Goal: Information Seeking & Learning: Understand process/instructions

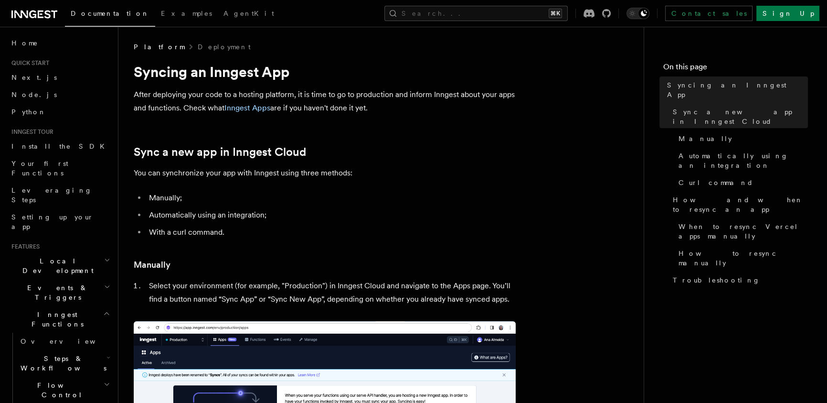
drag, startPoint x: 428, startPoint y: 71, endPoint x: 433, endPoint y: 130, distance: 59.5
drag, startPoint x: 398, startPoint y: 68, endPoint x: 416, endPoint y: 132, distance: 65.9
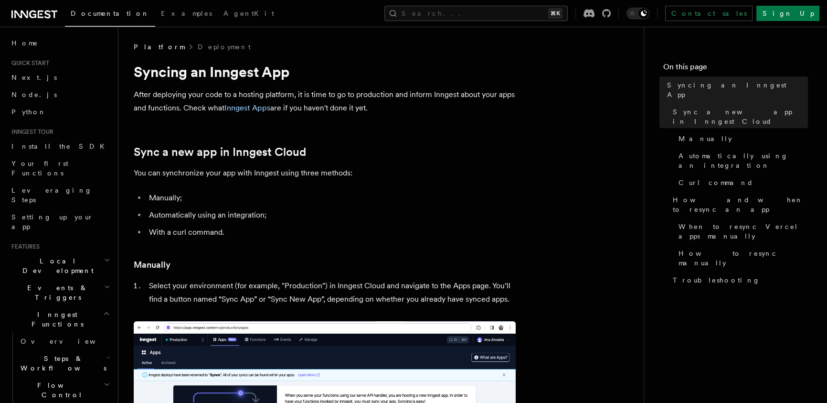
drag, startPoint x: 409, startPoint y: 108, endPoint x: 400, endPoint y: 74, distance: 35.0
click at [400, 73] on h1 "Syncing an Inngest App" at bounding box center [325, 71] width 382 height 17
drag, startPoint x: 168, startPoint y: 199, endPoint x: 200, endPoint y: 232, distance: 46.6
click at [200, 232] on ul "Manually; Automatically using an integration; With a curl command." at bounding box center [325, 215] width 382 height 48
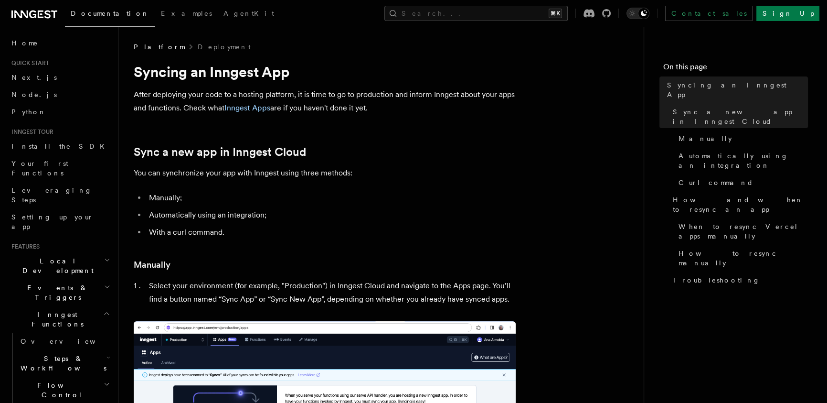
drag, startPoint x: 267, startPoint y: 233, endPoint x: 271, endPoint y: 223, distance: 10.9
drag, startPoint x: 263, startPoint y: 203, endPoint x: 205, endPoint y: 174, distance: 64.5
click at [205, 174] on p "You can synchronize your app with Inngest using three methods:" at bounding box center [325, 172] width 382 height 13
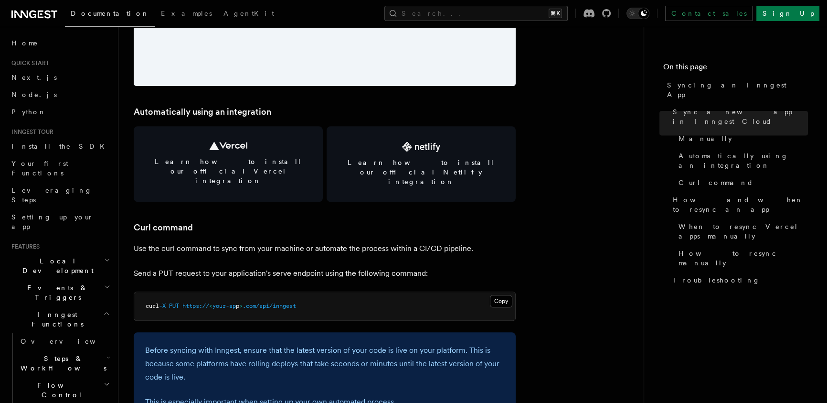
scroll to position [1273, 0]
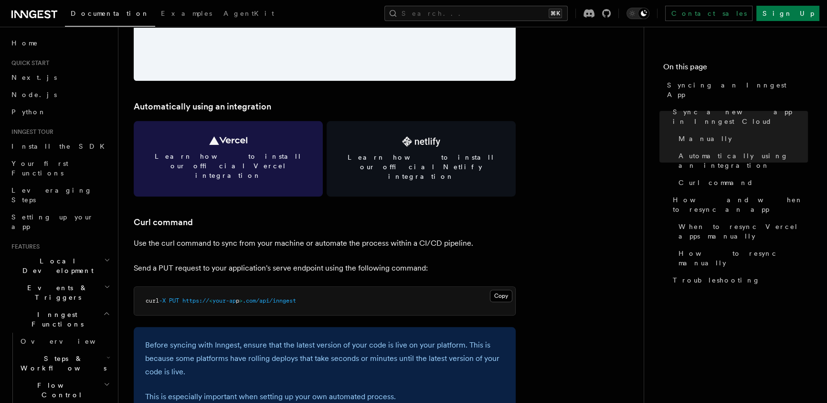
click at [261, 162] on link "Learn how to install our official Vercel integration" at bounding box center [228, 158] width 189 height 75
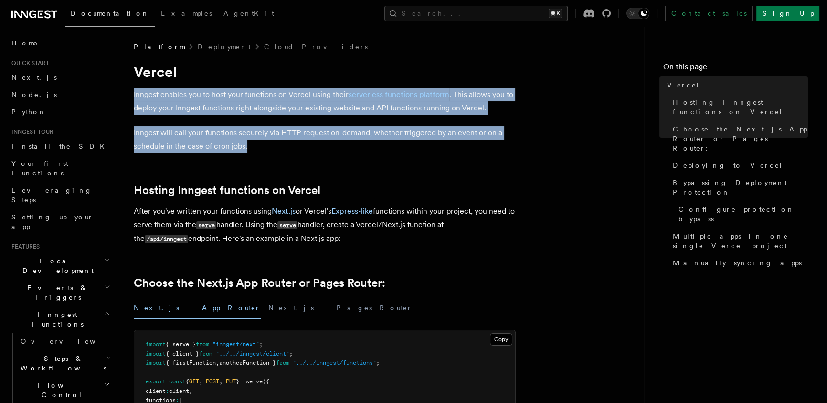
drag, startPoint x: 256, startPoint y: 79, endPoint x: 360, endPoint y: 169, distance: 137.2
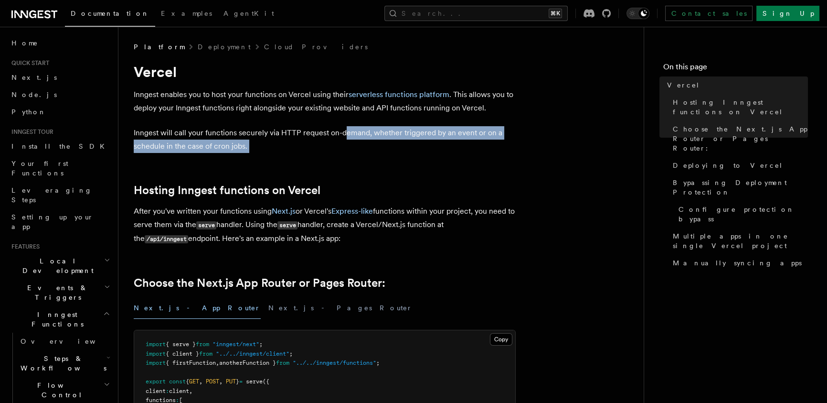
drag, startPoint x: 332, startPoint y: 121, endPoint x: 313, endPoint y: 86, distance: 40.2
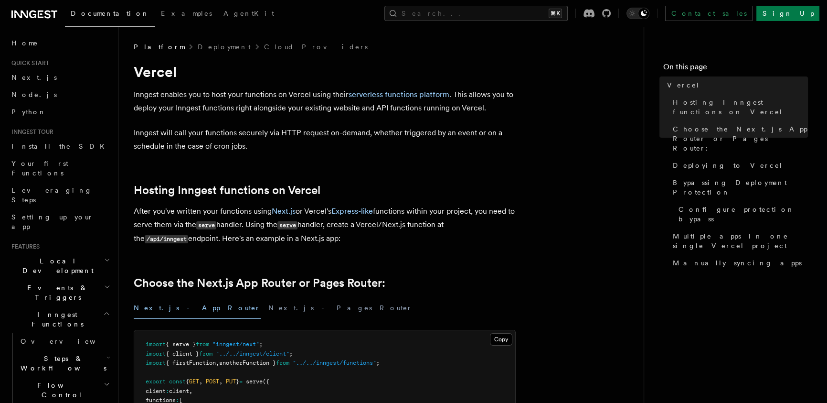
drag, startPoint x: 309, startPoint y: 78, endPoint x: 307, endPoint y: 73, distance: 5.6
click at [309, 78] on h1 "Vercel" at bounding box center [325, 71] width 382 height 17
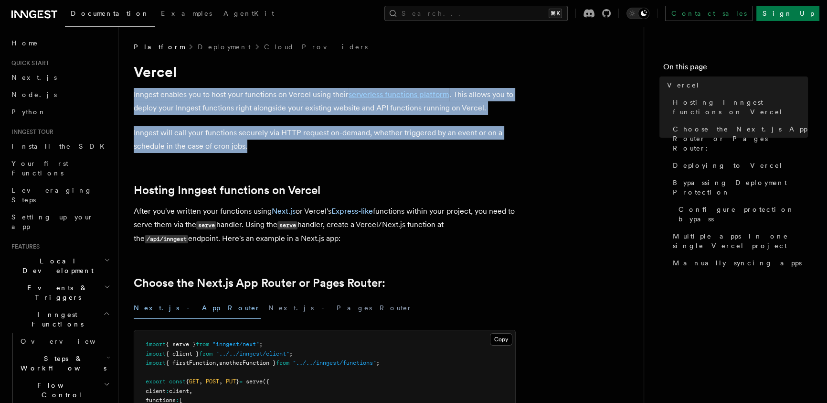
drag, startPoint x: 307, startPoint y: 73, endPoint x: 362, endPoint y: 180, distance: 119.9
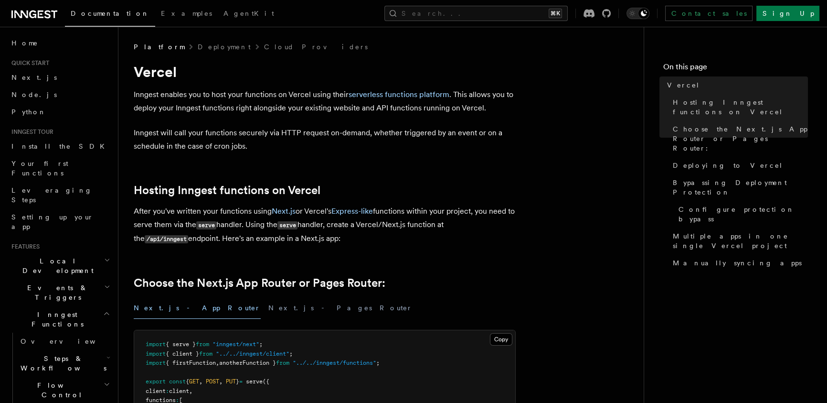
drag, startPoint x: 340, startPoint y: 136, endPoint x: 306, endPoint y: 92, distance: 55.5
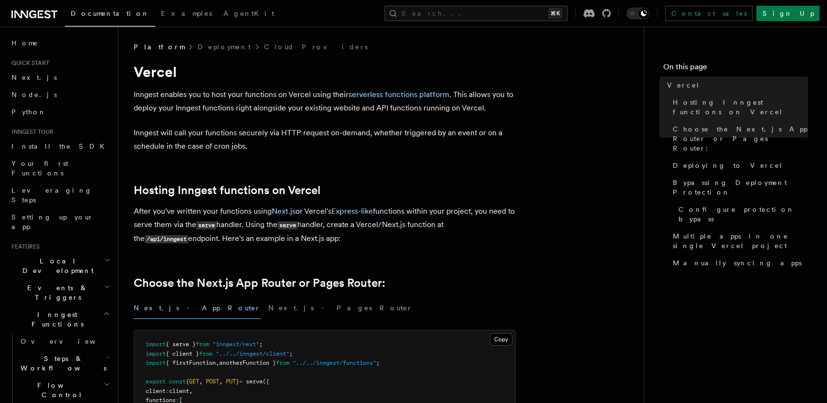
drag, startPoint x: 302, startPoint y: 122, endPoint x: 285, endPoint y: 58, distance: 65.8
drag, startPoint x: 313, startPoint y: 165, endPoint x: 370, endPoint y: 262, distance: 112.2
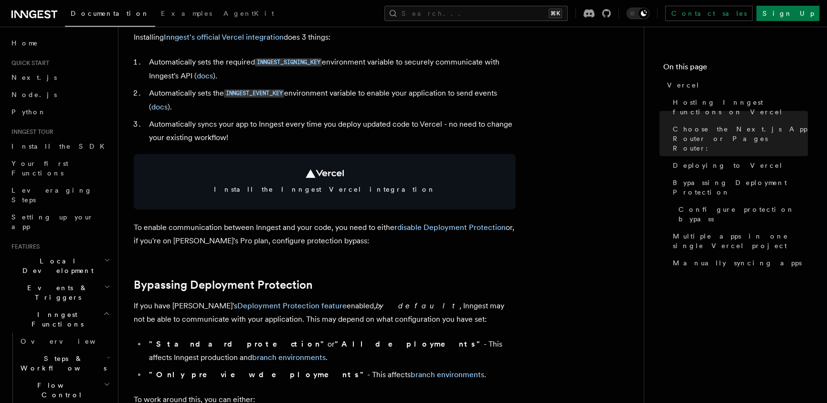
scroll to position [476, 0]
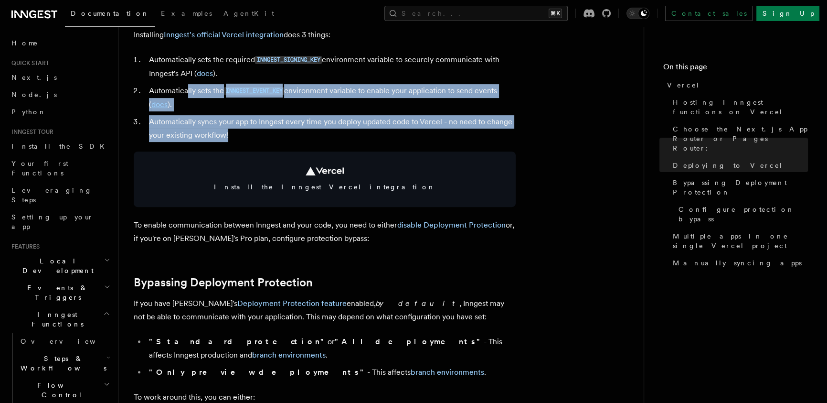
drag, startPoint x: 222, startPoint y: 116, endPoint x: 167, endPoint y: 73, distance: 70.1
click at [172, 81] on ol "Automatically sets the required INNGEST_SIGNING_KEY environment variable to sec…" at bounding box center [325, 97] width 382 height 89
click at [251, 124] on li "Automatically syncs your app to Inngest every time you deploy updated code to V…" at bounding box center [331, 128] width 370 height 27
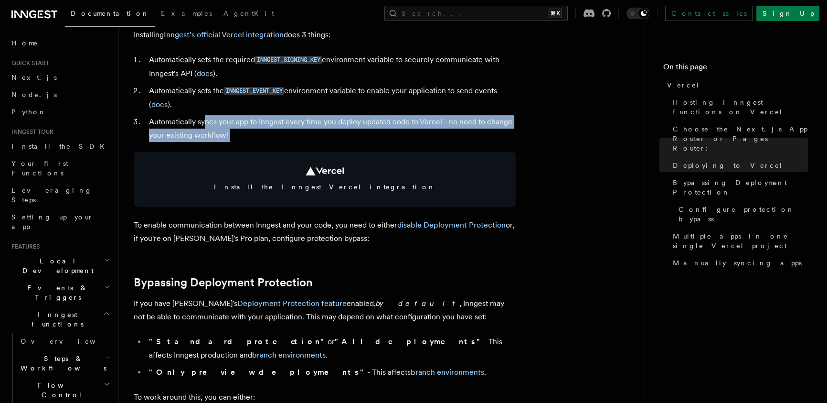
drag, startPoint x: 266, startPoint y: 142, endPoint x: 198, endPoint y: 113, distance: 73.4
click at [253, 128] on li "Automatically syncs your app to Inngest every time you deploy updated code to V…" at bounding box center [331, 128] width 370 height 27
drag, startPoint x: 244, startPoint y: 105, endPoint x: 288, endPoint y: 144, distance: 59.2
click at [273, 132] on ol "Automatically sets the required INNGEST_SIGNING_KEY environment variable to sec…" at bounding box center [325, 97] width 382 height 89
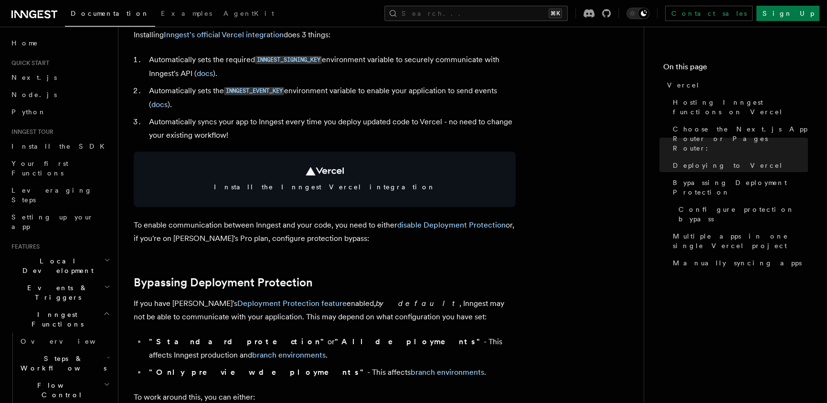
drag, startPoint x: 287, startPoint y: 144, endPoint x: 281, endPoint y: 125, distance: 20.1
click at [282, 119] on li "Automatically syncs your app to Inngest every time you deploy updated code to V…" at bounding box center [331, 128] width 370 height 27
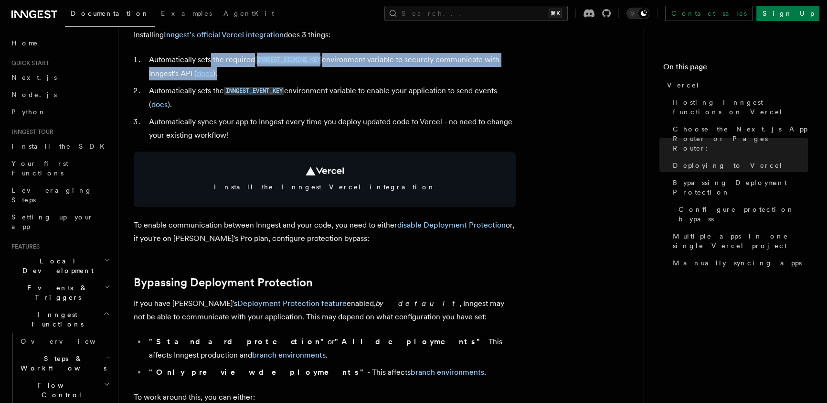
drag, startPoint x: 230, startPoint y: 75, endPoint x: 180, endPoint y: 60, distance: 52.3
click at [186, 61] on li "Automatically sets the required INNGEST_SIGNING_KEY environment variable to sec…" at bounding box center [331, 66] width 370 height 27
click at [172, 59] on li "Automatically sets the required INNGEST_SIGNING_KEY environment variable to sec…" at bounding box center [331, 66] width 370 height 27
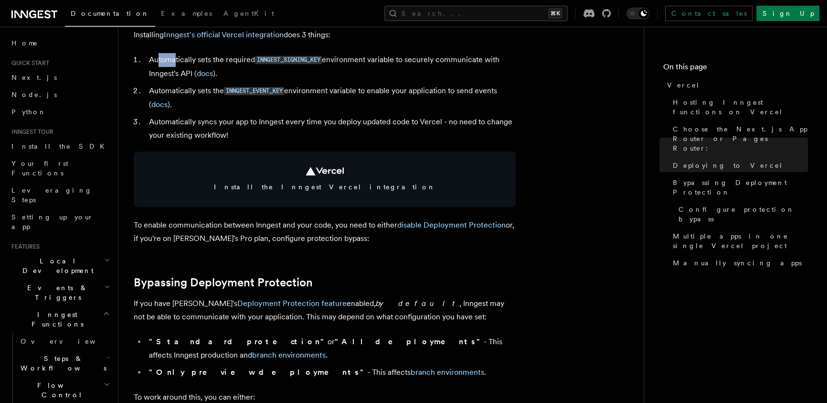
drag, startPoint x: 158, startPoint y: 57, endPoint x: 214, endPoint y: 75, distance: 58.6
click at [208, 74] on li "Automatically sets the required INNGEST_SIGNING_KEY environment variable to sec…" at bounding box center [331, 66] width 370 height 27
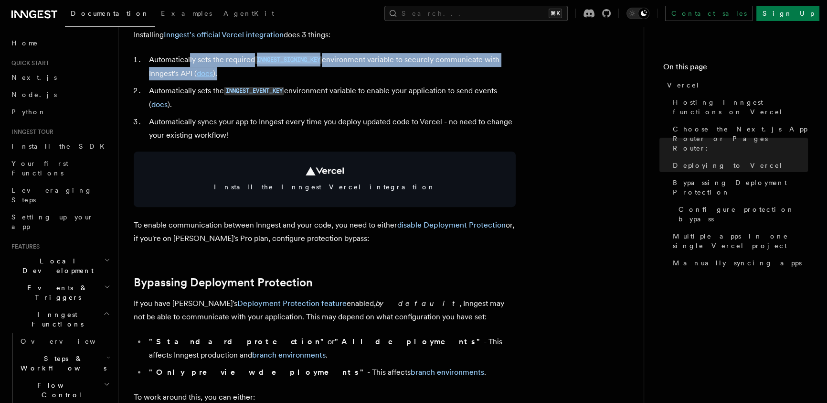
drag, startPoint x: 292, startPoint y: 75, endPoint x: 176, endPoint y: 58, distance: 117.4
click at [184, 59] on li "Automatically sets the required INNGEST_SIGNING_KEY environment variable to sec…" at bounding box center [331, 66] width 370 height 27
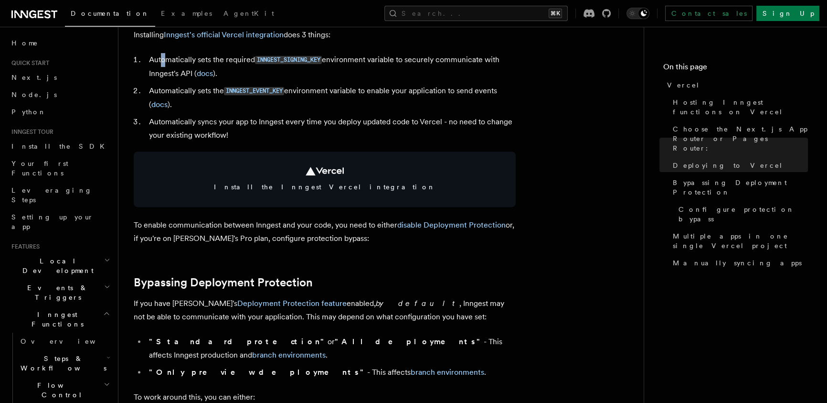
click at [162, 54] on li "Automatically sets the required INNGEST_SIGNING_KEY environment variable to sec…" at bounding box center [331, 66] width 370 height 27
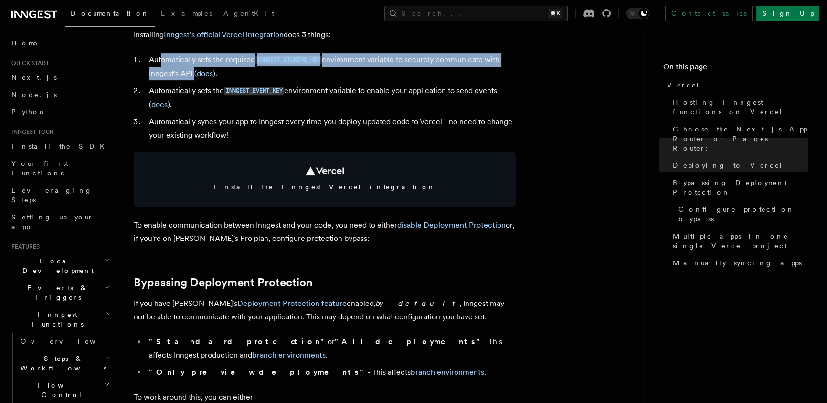
drag, startPoint x: 162, startPoint y: 54, endPoint x: 238, endPoint y: 110, distance: 94.3
click at [213, 89] on ol "Automatically sets the required INNGEST_SIGNING_KEY environment variable to sec…" at bounding box center [325, 97] width 382 height 89
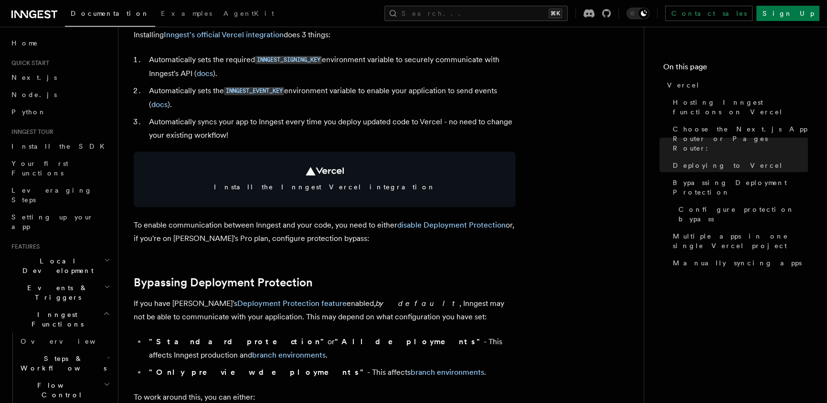
click at [232, 105] on ol "Automatically sets the required INNGEST_SIGNING_KEY environment variable to sec…" at bounding box center [325, 97] width 382 height 89
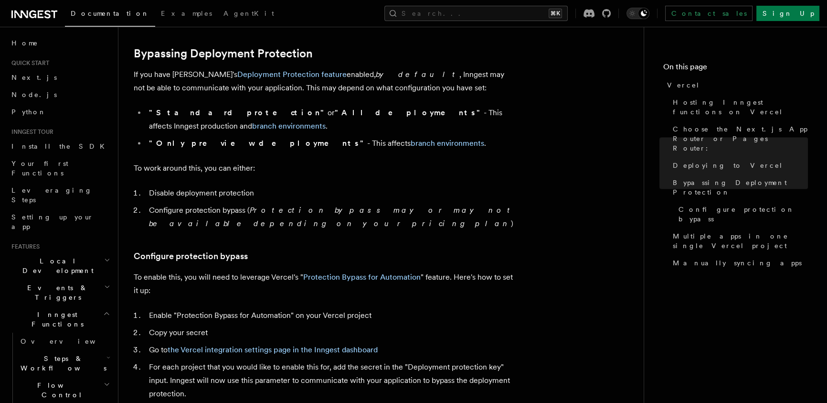
scroll to position [706, 0]
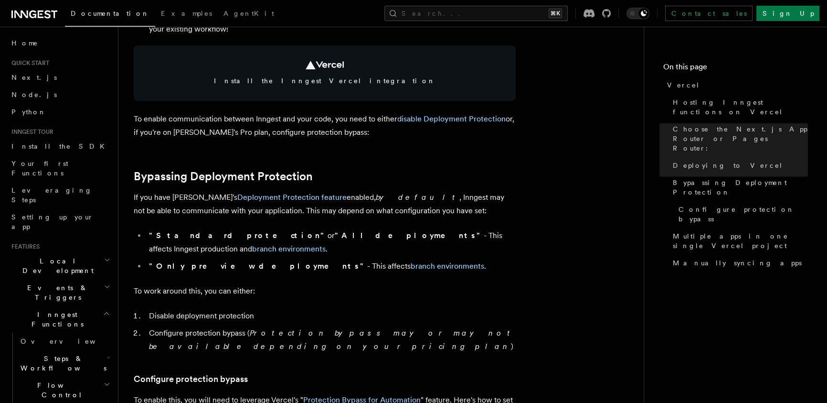
scroll to position [706, 0]
